Goal: Book appointment/travel/reservation

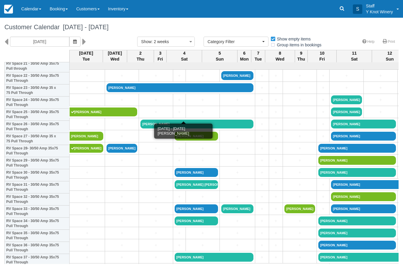
select select
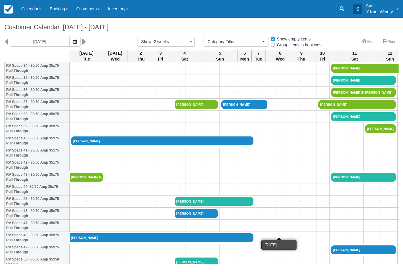
scroll to position [431, 0]
click at [175, 180] on link "+" at bounding box center [179, 177] width 9 height 6
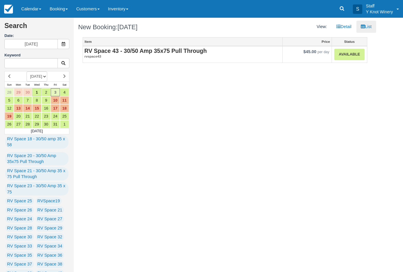
click at [159, 55] on em "rvspace43" at bounding box center [182, 56] width 196 height 5
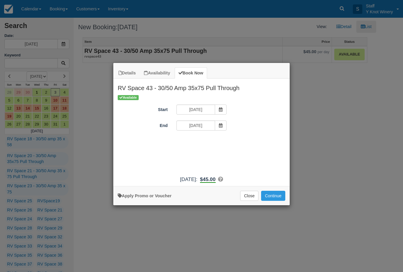
click at [218, 111] on span "Item Modal" at bounding box center [221, 109] width 12 height 10
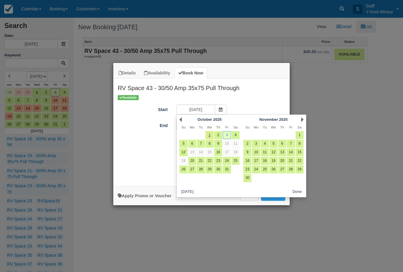
click at [138, 158] on div "Available Start 10/03/25 End 10/03/25 Promo / Voucher Applied to final balance.…" at bounding box center [201, 133] width 176 height 78
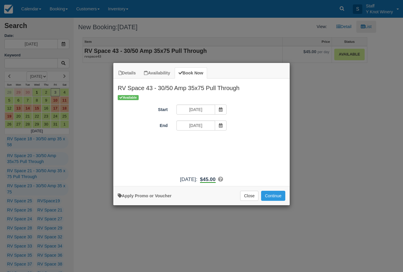
click at [218, 125] on span "Item Modal" at bounding box center [221, 125] width 12 height 10
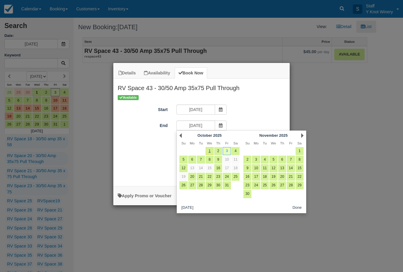
click at [181, 157] on link "5" at bounding box center [183, 159] width 8 height 8
type input "10/05/25"
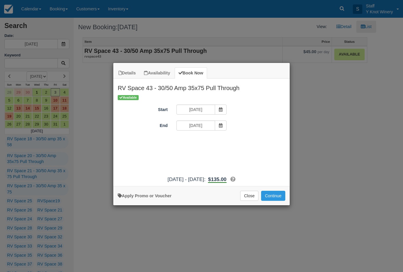
click at [151, 198] on link "Apply Promo or Voucher" at bounding box center [145, 195] width 54 height 5
type input "S"
type input "GSAM"
click at [241, 138] on button "Apply" at bounding box center [239, 142] width 15 height 8
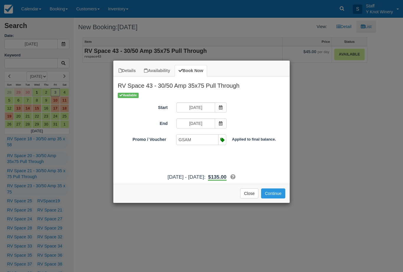
click at [273, 198] on button "Continue" at bounding box center [273, 193] width 24 height 10
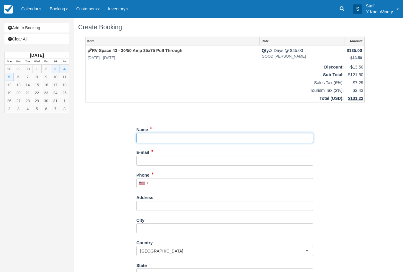
click at [158, 137] on input "Name" at bounding box center [224, 138] width 177 height 10
type input "[PERSON_NAME]"
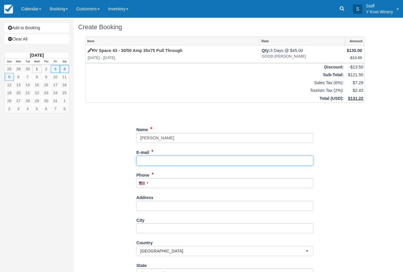
click at [160, 158] on input "E-mail" at bounding box center [224, 160] width 177 height 10
type input "mr.briteside@live.com"
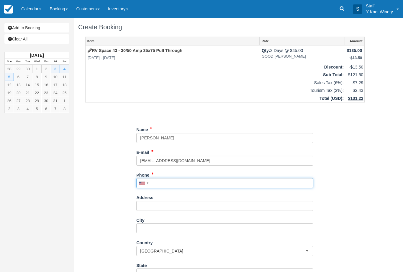
click at [166, 180] on input "Phone" at bounding box center [224, 183] width 177 height 10
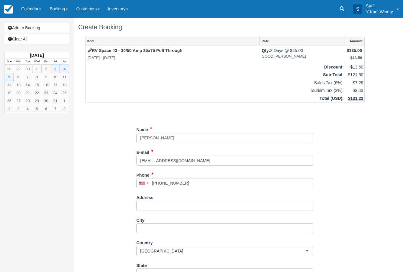
type input "+12085150740"
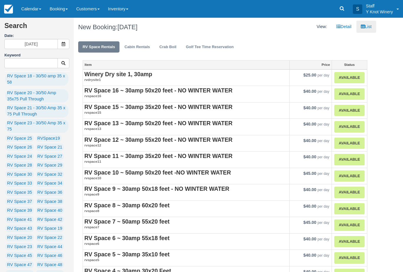
scroll to position [74, 0]
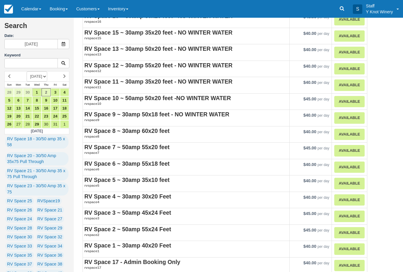
click at [40, 8] on link "Calendar" at bounding box center [31, 9] width 28 height 18
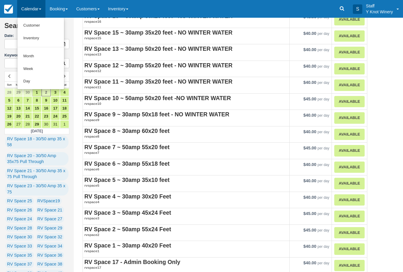
click at [41, 26] on link "Customer" at bounding box center [40, 25] width 47 height 13
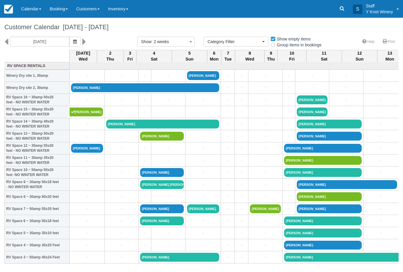
select select
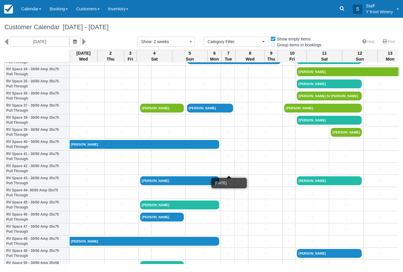
scroll to position [426, 0]
